Goal: Information Seeking & Learning: Learn about a topic

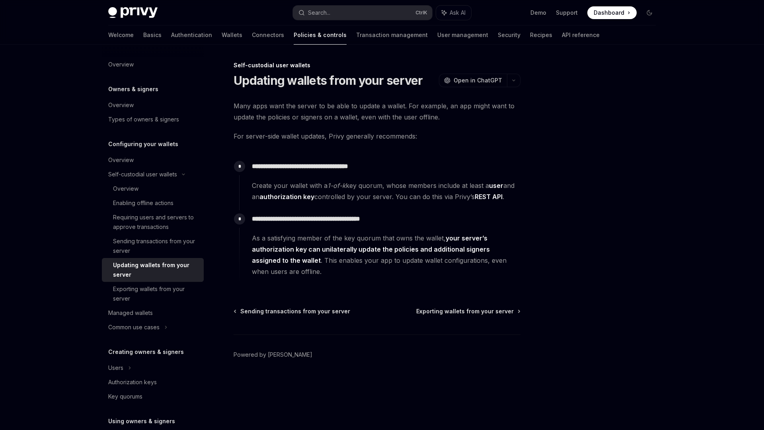
type textarea "*"
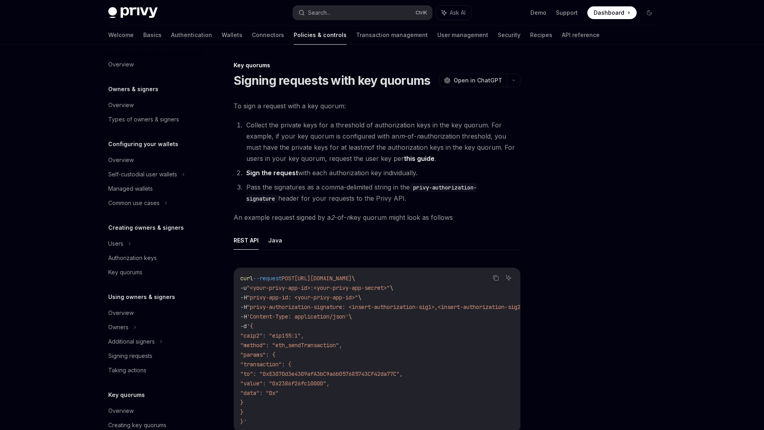
scroll to position [130, 0]
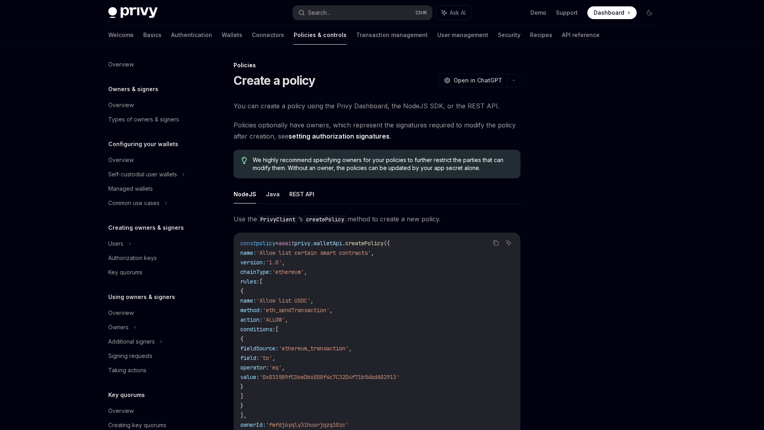
scroll to position [130, 0]
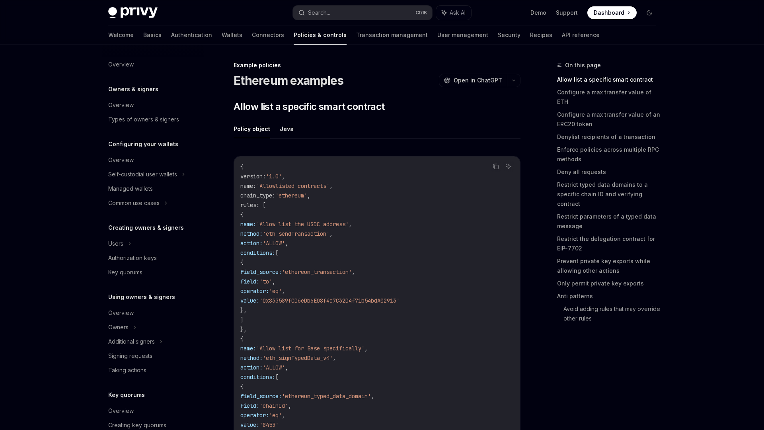
scroll to position [159, 0]
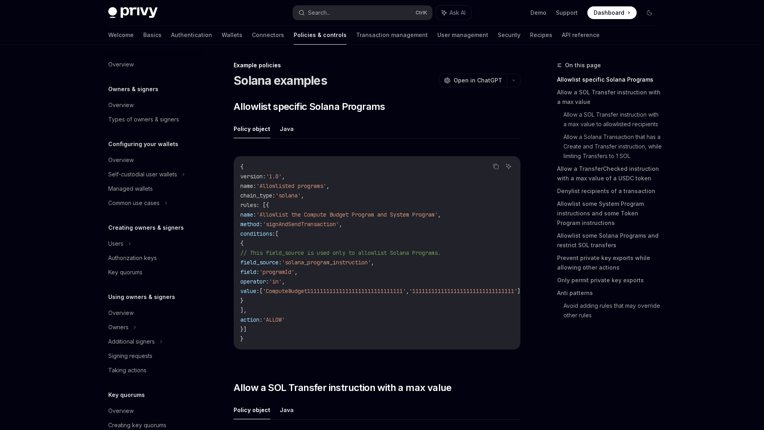
scroll to position [159, 0]
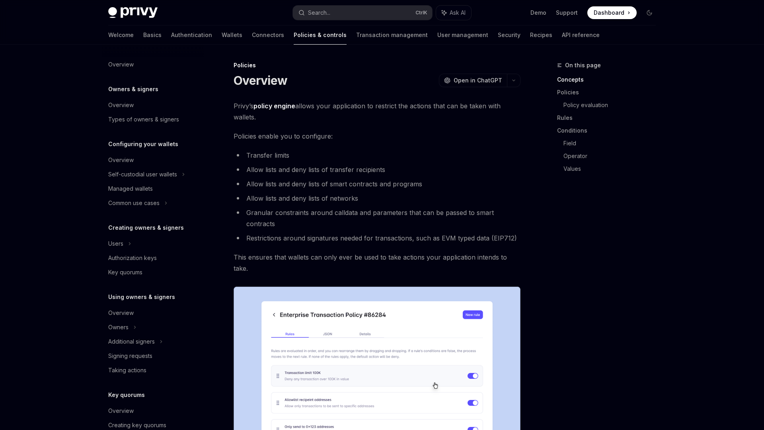
type textarea "*"
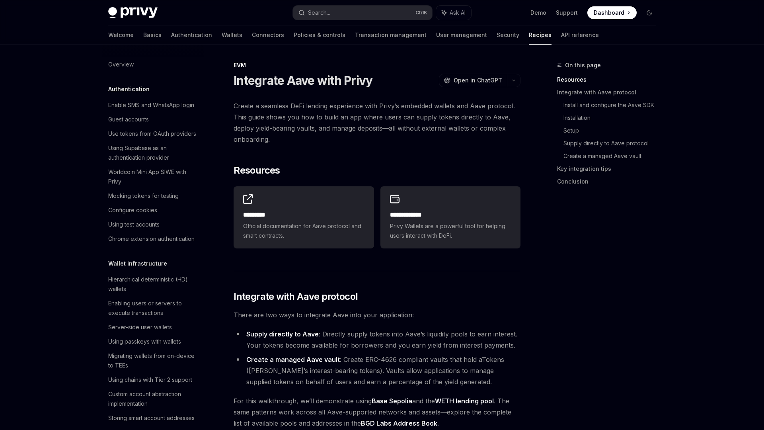
scroll to position [1006, 0]
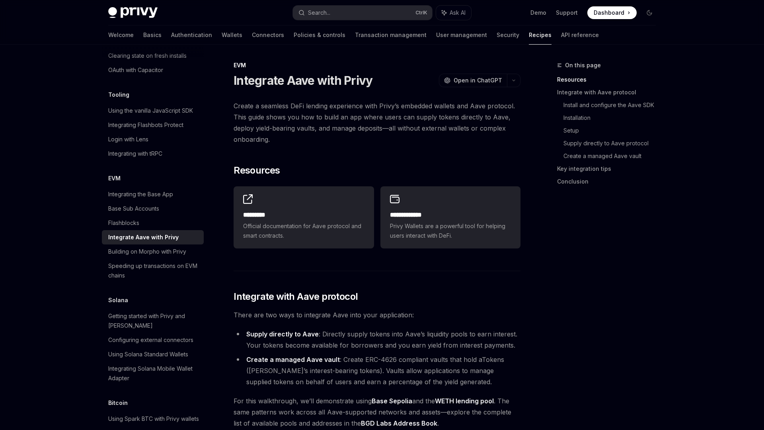
type textarea "*"
